Goal: Ask a question

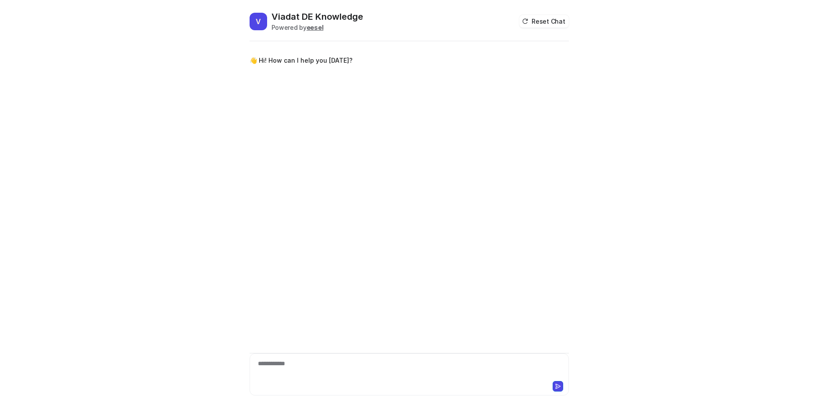
click at [380, 366] on div "**********" at bounding box center [409, 369] width 315 height 20
paste div
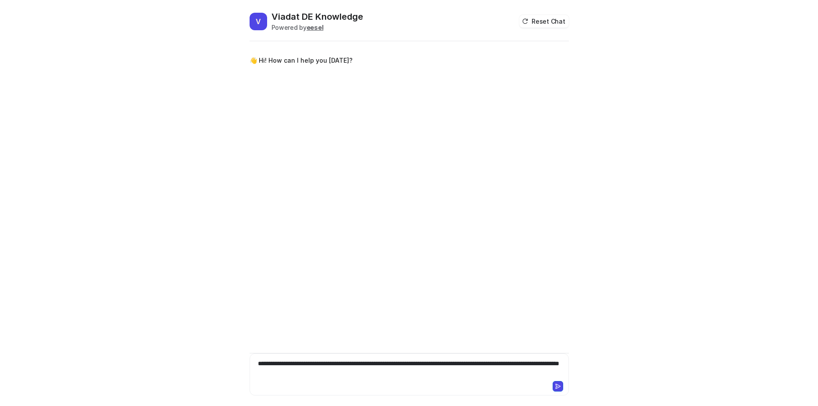
click at [555, 385] on icon at bounding box center [558, 386] width 6 height 6
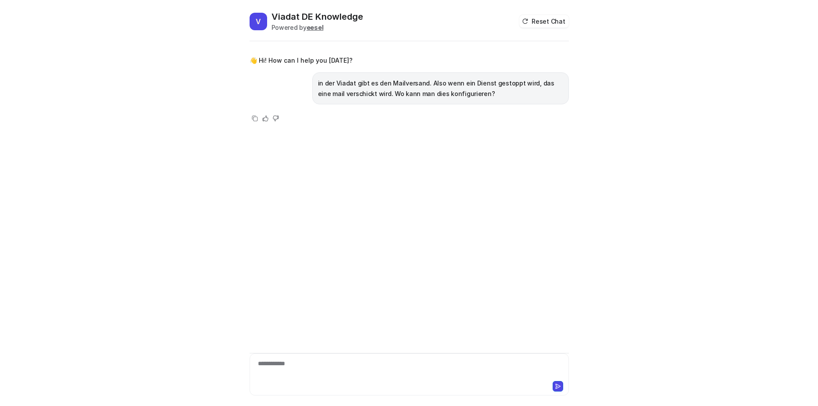
click at [271, 366] on div "**********" at bounding box center [409, 369] width 315 height 20
click at [546, 20] on button "Reset Chat" at bounding box center [544, 21] width 49 height 13
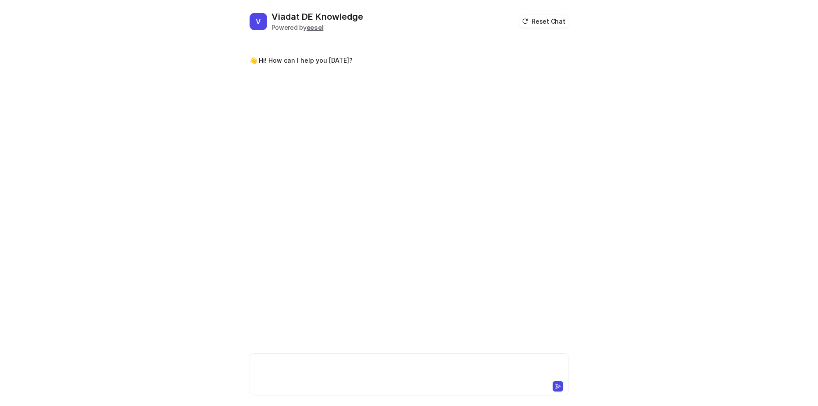
click at [294, 365] on div at bounding box center [409, 369] width 315 height 20
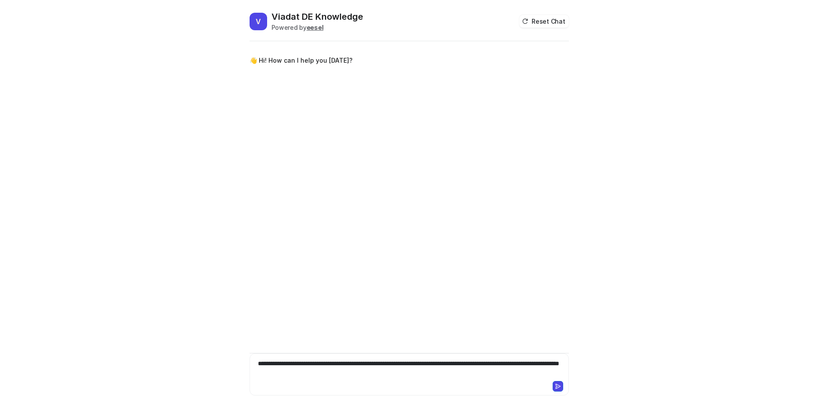
click at [562, 390] on button at bounding box center [558, 386] width 11 height 11
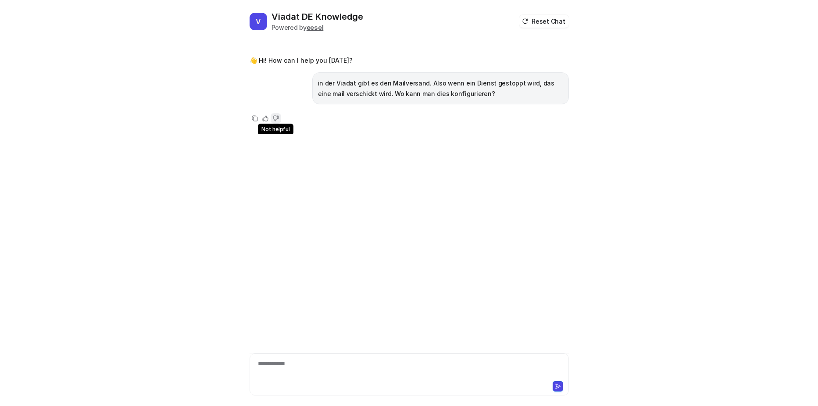
click at [278, 117] on icon at bounding box center [275, 118] width 5 height 5
click at [278, 118] on icon at bounding box center [275, 118] width 5 height 5
click at [318, 29] on b "eesel" at bounding box center [315, 27] width 17 height 7
click at [675, 182] on div "**********" at bounding box center [409, 203] width 818 height 406
click at [313, 17] on h2 "Viadat DE Knowledge" at bounding box center [318, 17] width 92 height 12
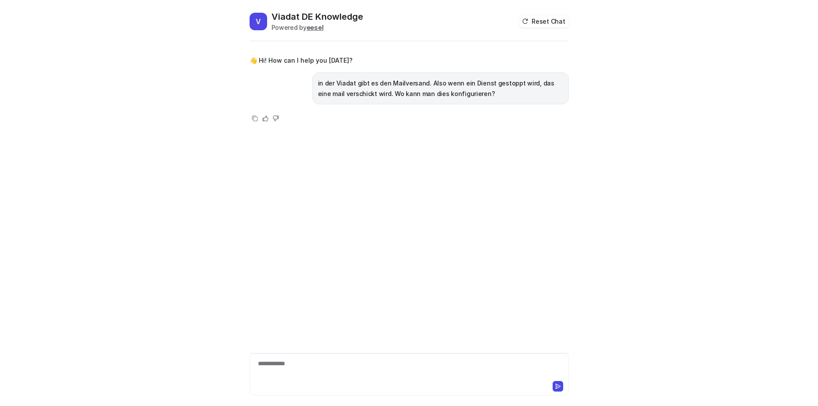
click at [369, 380] on div at bounding box center [409, 386] width 315 height 12
click at [344, 373] on div "**********" at bounding box center [409, 369] width 315 height 20
click at [258, 165] on div "Copy" at bounding box center [255, 164] width 11 height 11
click at [258, 163] on icon at bounding box center [255, 164] width 9 height 9
click at [256, 163] on icon at bounding box center [255, 164] width 9 height 9
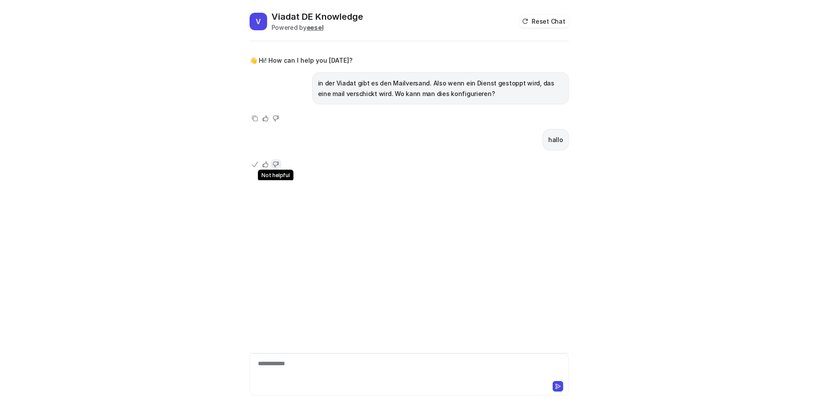
click at [276, 163] on icon at bounding box center [276, 164] width 6 height 6
click at [300, 154] on div "👋 Hi! How can I help you today? in der Viadat gibt es den Mailversand. Also wen…" at bounding box center [409, 111] width 319 height 137
click at [296, 14] on h2 "Viadat DE Knowledge" at bounding box center [318, 17] width 92 height 12
click at [257, 20] on span "V" at bounding box center [259, 22] width 18 height 18
click at [316, 27] on b "eesel" at bounding box center [315, 27] width 17 height 7
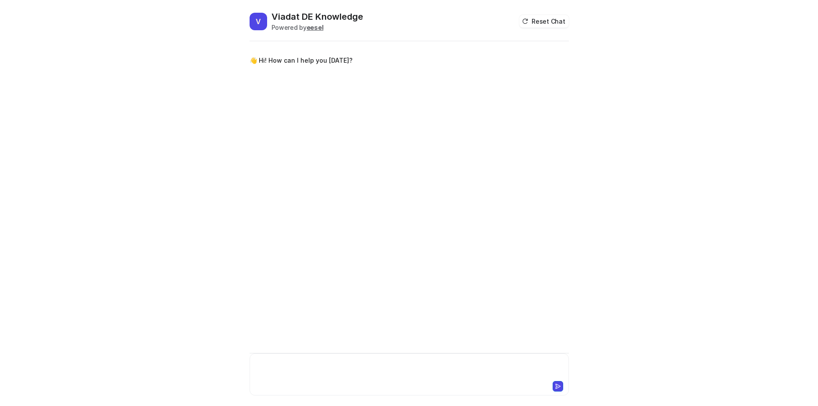
click at [309, 368] on div at bounding box center [409, 369] width 315 height 20
paste div
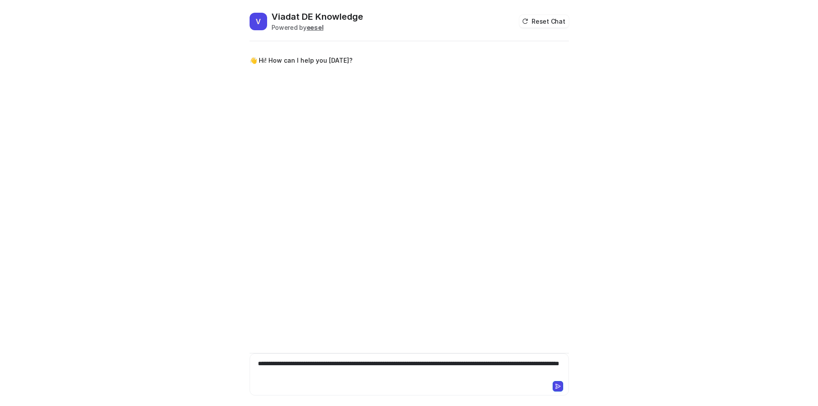
click at [557, 386] on icon at bounding box center [558, 386] width 6 height 6
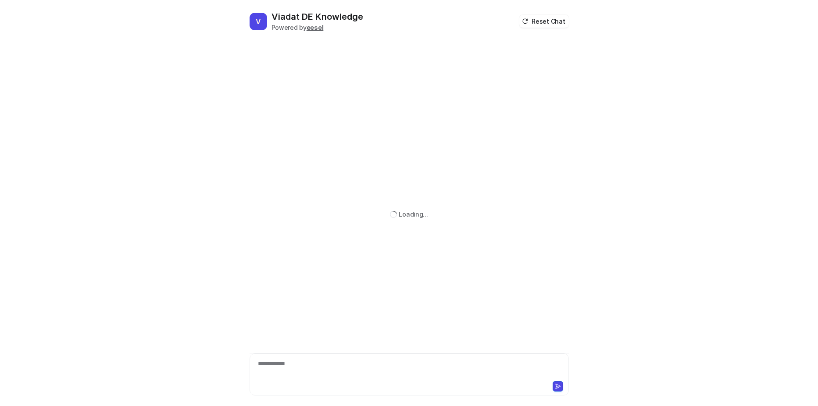
click at [317, 13] on h2 "Viadat DE Knowledge" at bounding box center [318, 17] width 92 height 12
click at [532, 19] on button "Reset Chat" at bounding box center [544, 21] width 49 height 13
drag, startPoint x: 366, startPoint y: 16, endPoint x: 273, endPoint y: 15, distance: 93.5
click at [273, 15] on div "V Viadat DE Knowledge Powered by eesel Reset Chat" at bounding box center [409, 26] width 319 height 31
copy h2 "Viadat DE Knowledge"
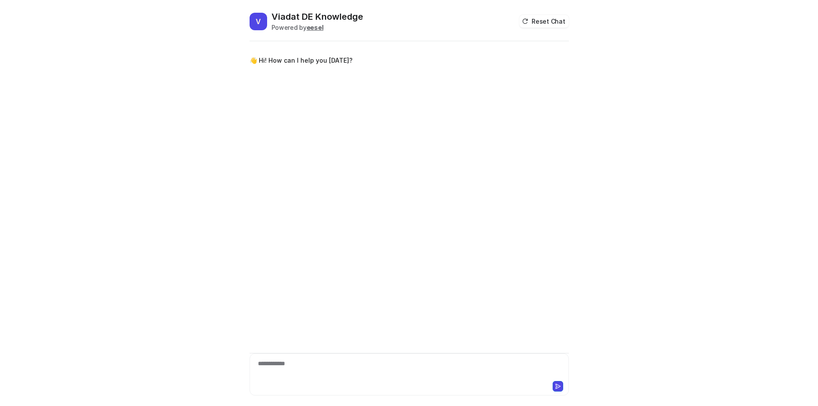
drag, startPoint x: 324, startPoint y: 310, endPoint x: 353, endPoint y: 346, distance: 46.1
click at [324, 310] on div "**********" at bounding box center [409, 224] width 319 height 363
